Goal: Find specific page/section: Find specific page/section

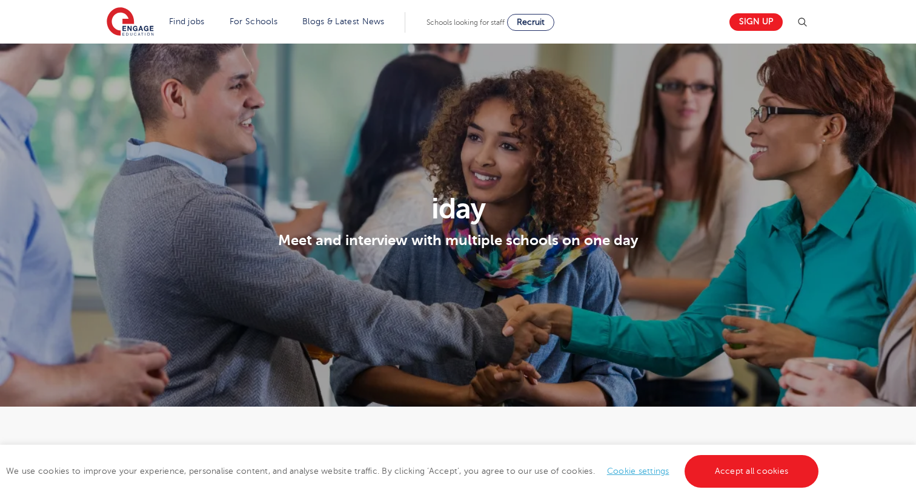
click at [797, 27] on img at bounding box center [801, 22] width 15 height 15
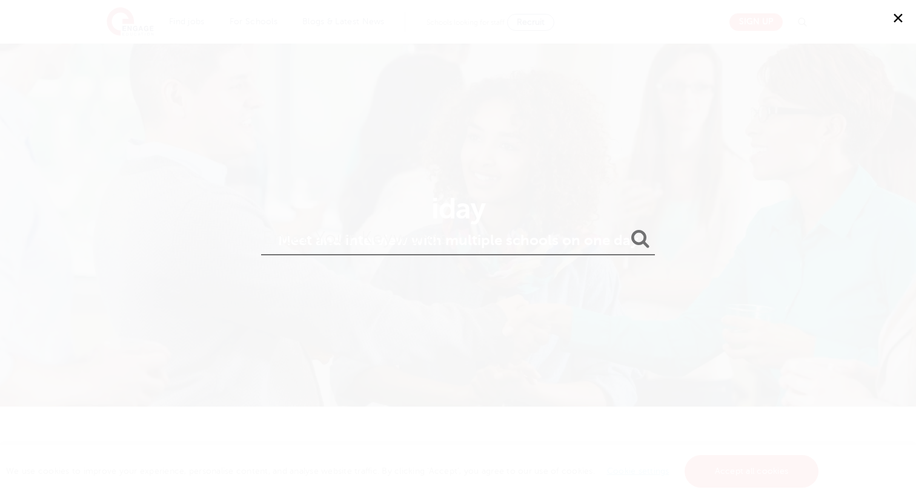
click at [441, 247] on input "search" at bounding box center [458, 235] width 394 height 39
type input "sam walker"
click at [626, 228] on button "submit" at bounding box center [640, 239] width 29 height 22
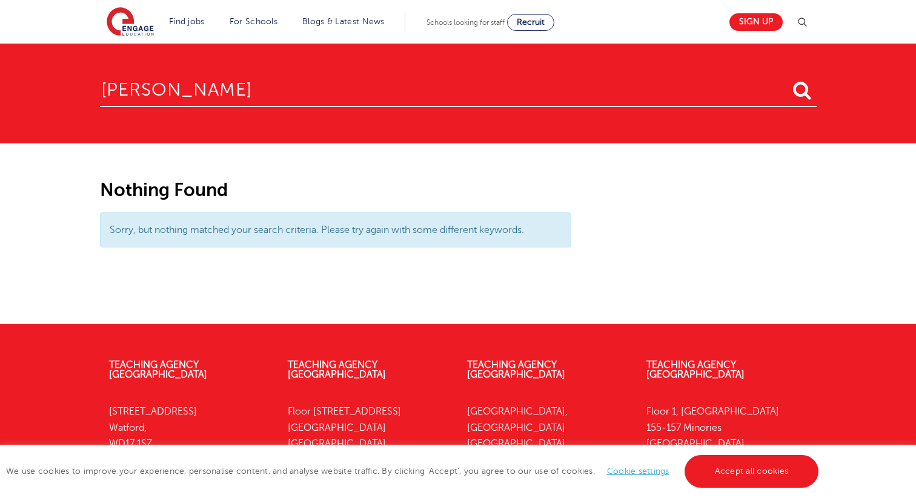
click at [122, 91] on input "[PERSON_NAME]" at bounding box center [458, 87] width 716 height 39
type input "walker"
click at [787, 80] on button "submit" at bounding box center [801, 91] width 29 height 22
